Goal: Task Accomplishment & Management: Manage account settings

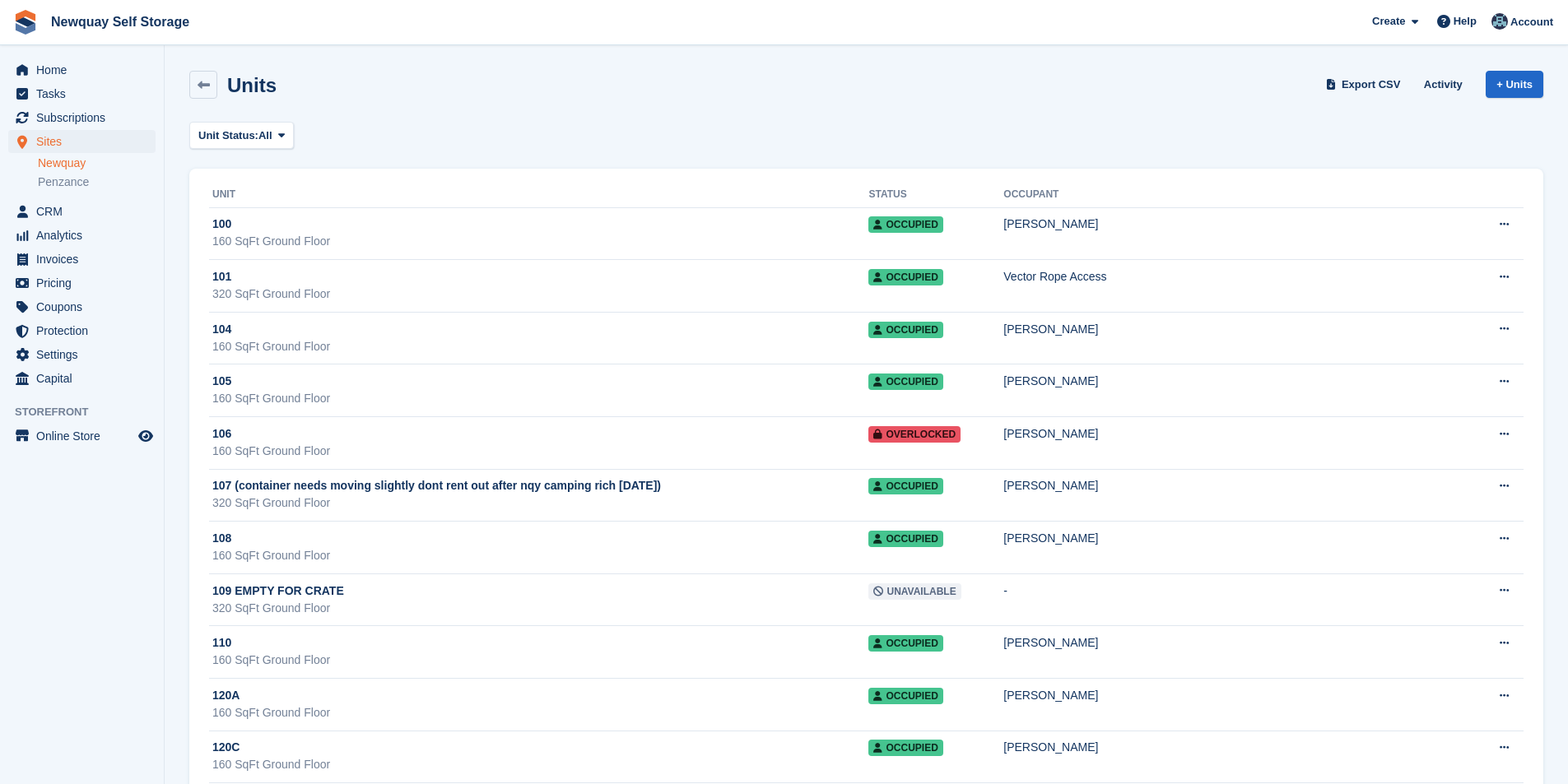
scroll to position [19783, 0]
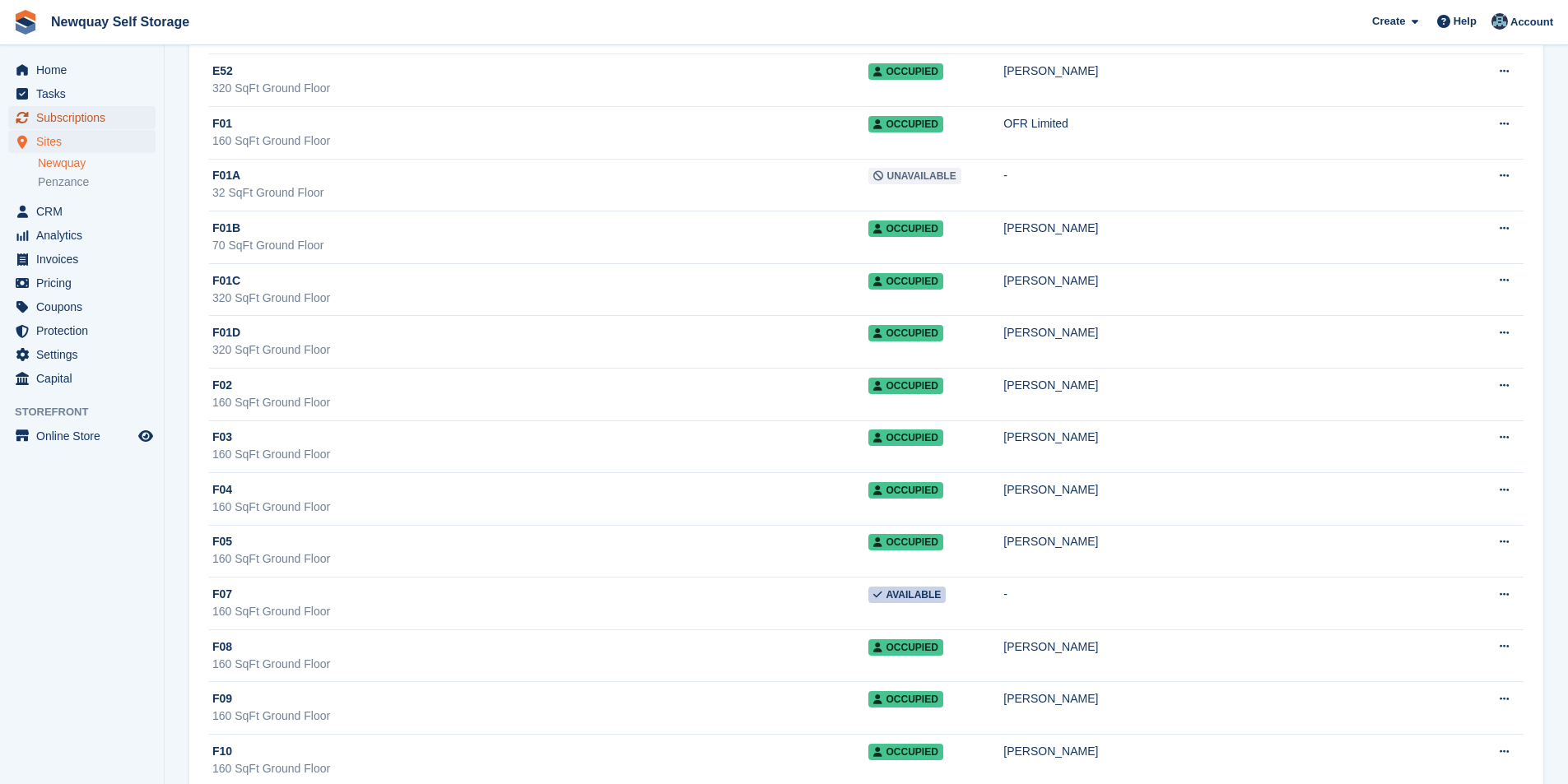
click at [67, 116] on span "Subscriptions" at bounding box center [86, 117] width 99 height 23
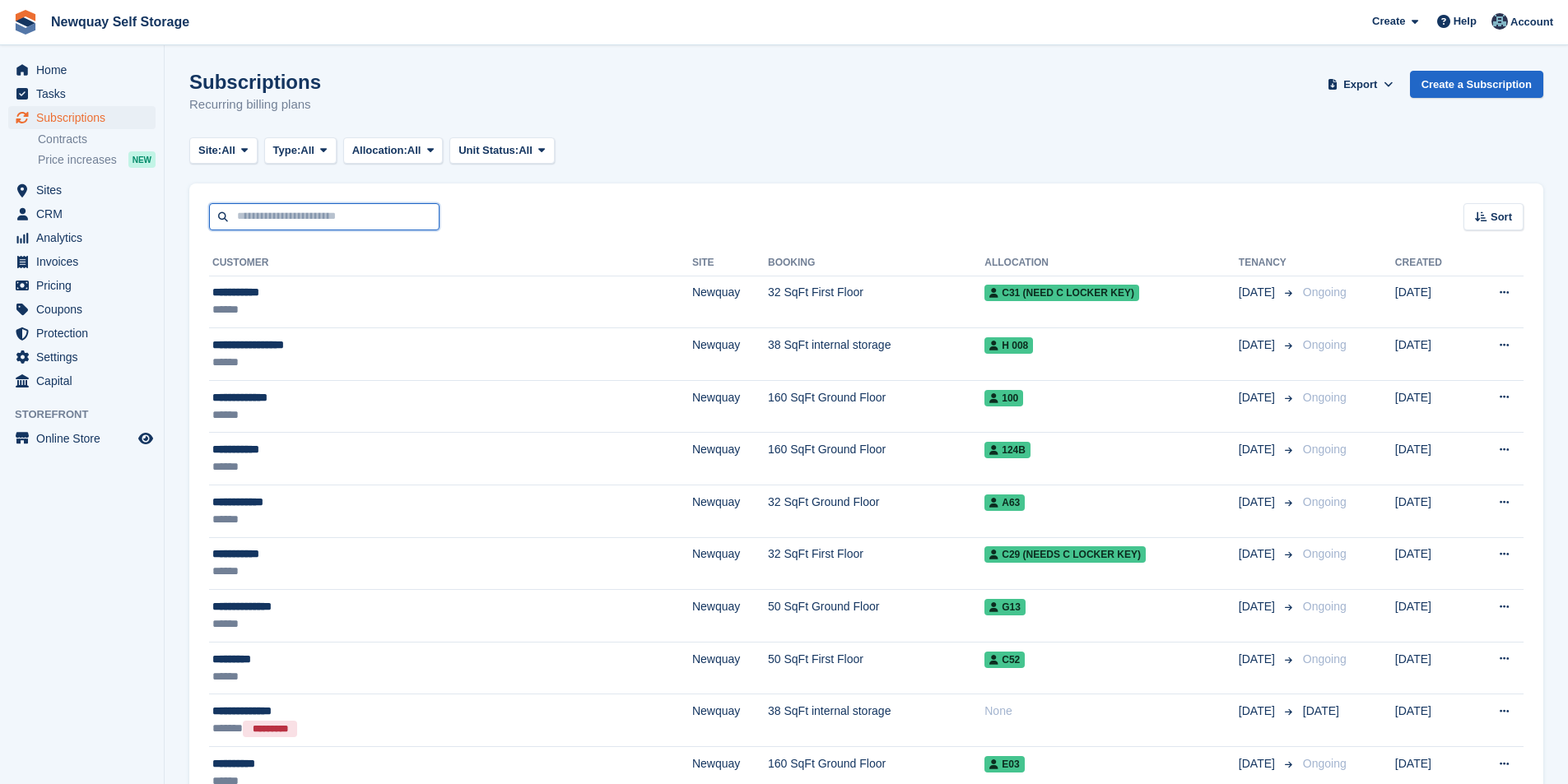
click at [324, 223] on input "text" at bounding box center [324, 217] width 230 height 27
type input "*****"
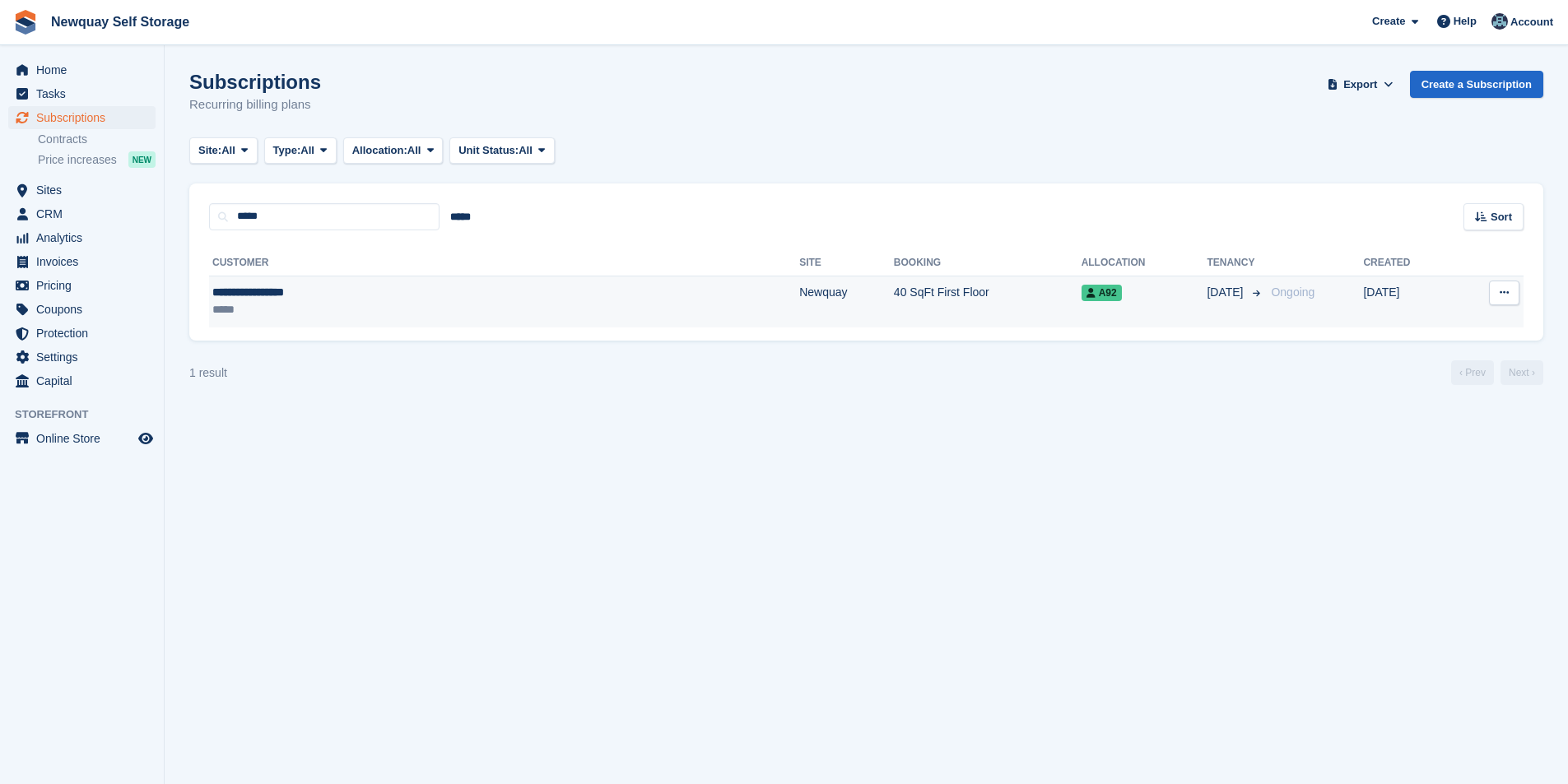
click at [266, 296] on div "**********" at bounding box center [361, 292] width 297 height 17
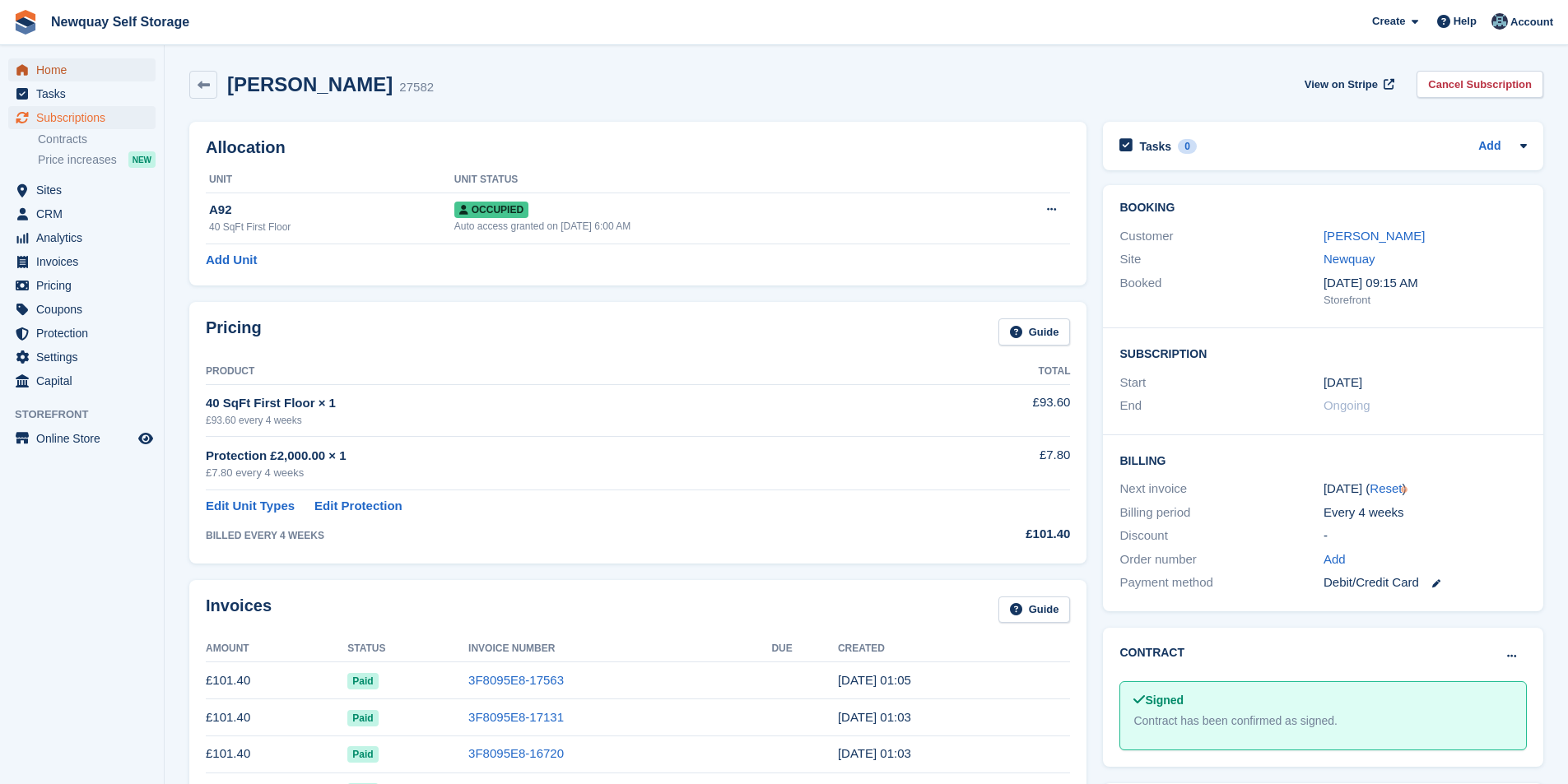
click at [93, 76] on span "Home" at bounding box center [86, 70] width 99 height 23
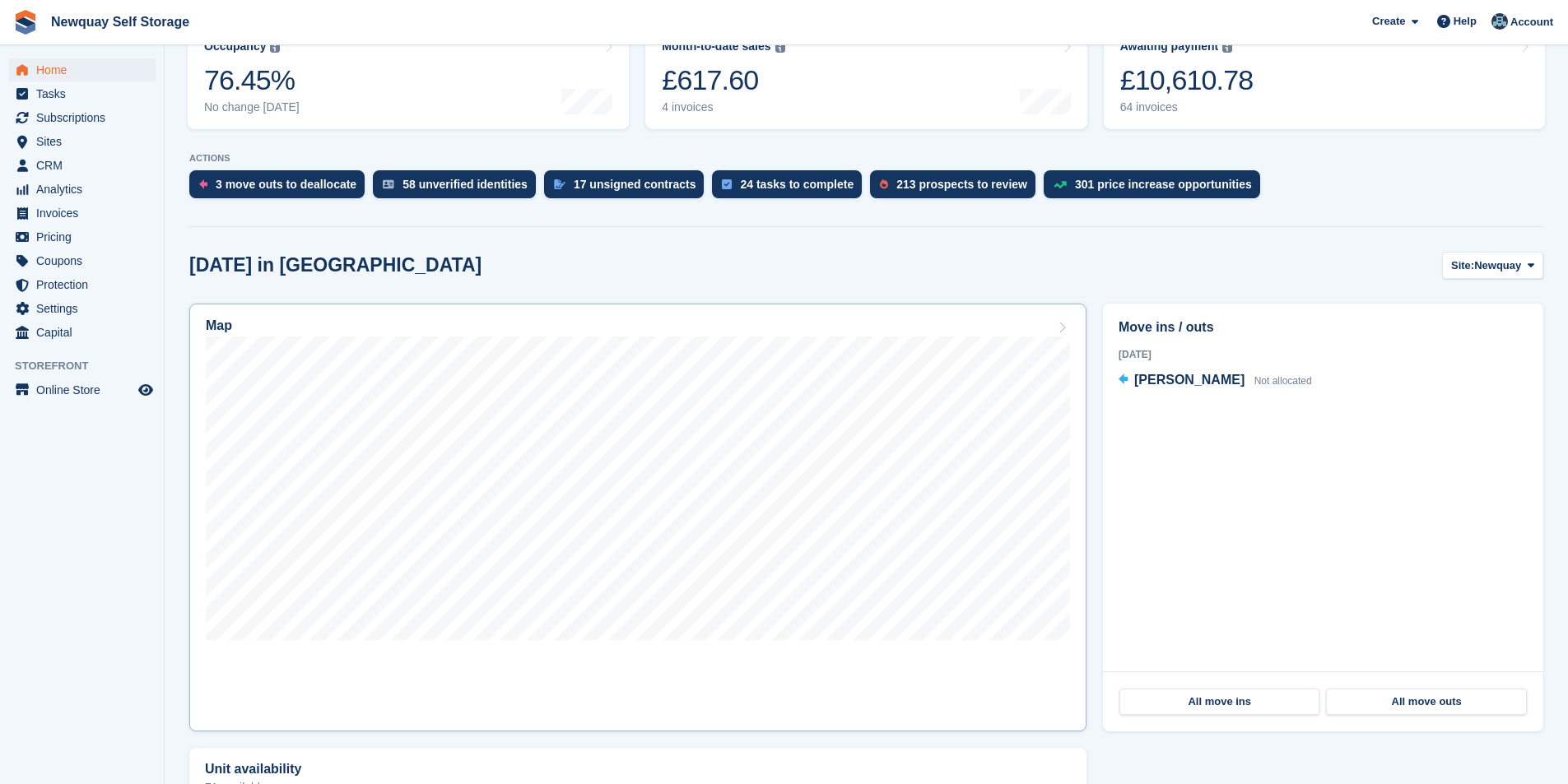
scroll to position [247, 0]
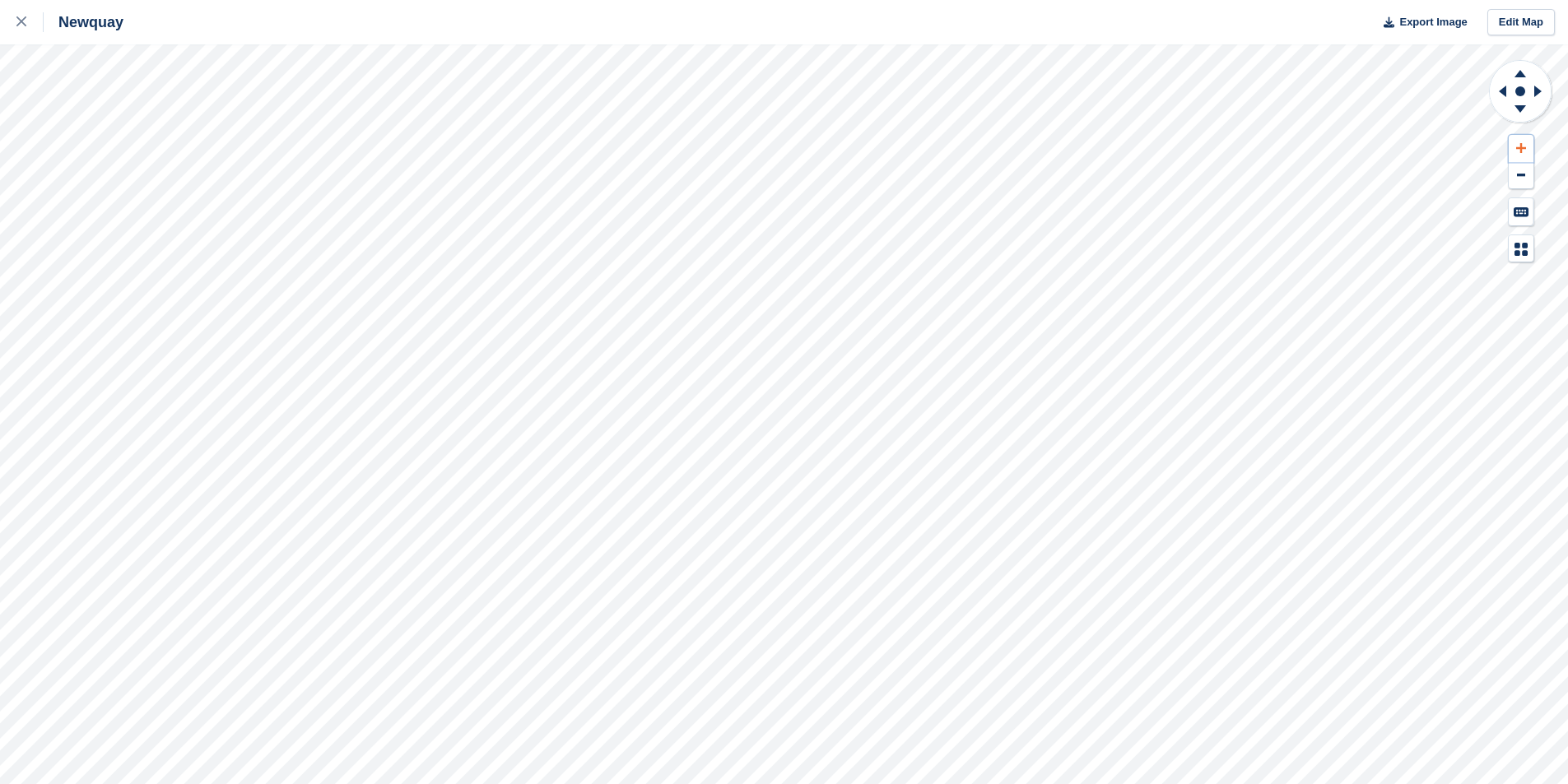
click at [1526, 155] on button at bounding box center [1520, 149] width 25 height 27
click at [1521, 149] on icon at bounding box center [1521, 149] width 10 height 12
click at [1521, 149] on icon at bounding box center [1521, 149] width 10 height 10
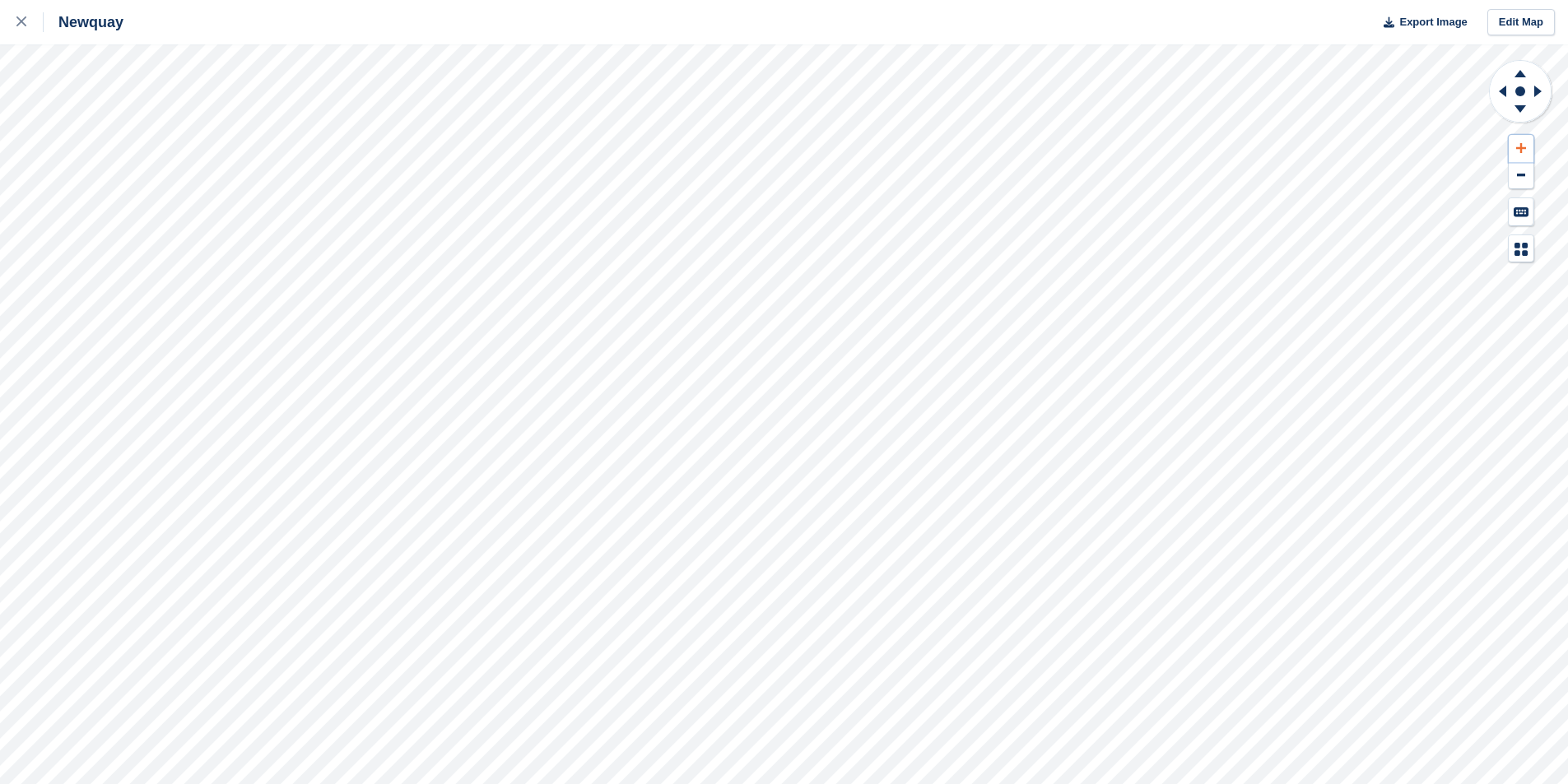
click at [1520, 143] on icon at bounding box center [1521, 149] width 10 height 12
click at [1520, 141] on button at bounding box center [1520, 149] width 25 height 27
click at [1518, 151] on button at bounding box center [1520, 149] width 25 height 27
click at [1522, 153] on icon at bounding box center [1521, 149] width 10 height 12
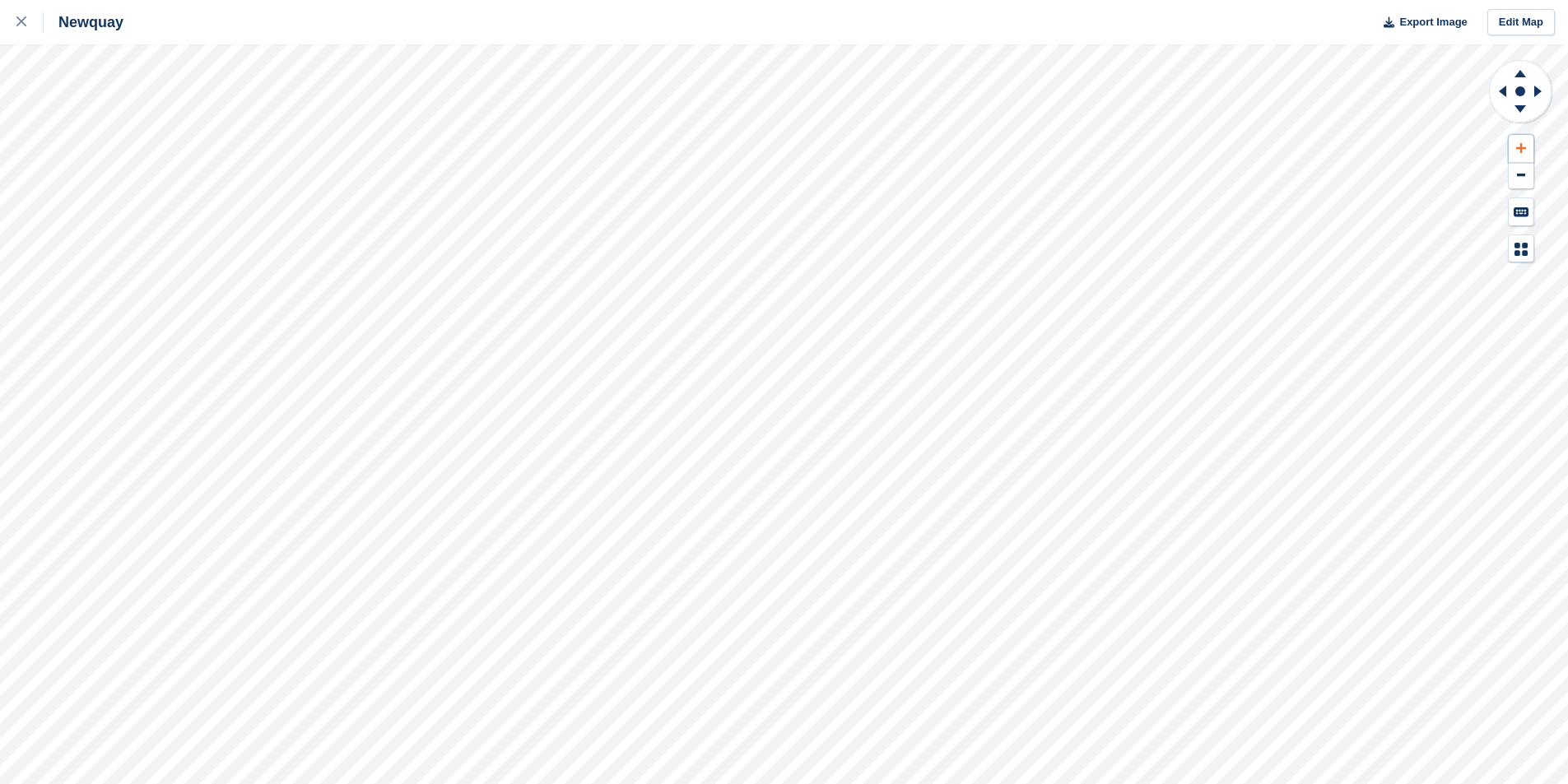
click at [1522, 150] on icon at bounding box center [1521, 149] width 10 height 12
